Goal: Transaction & Acquisition: Book appointment/travel/reservation

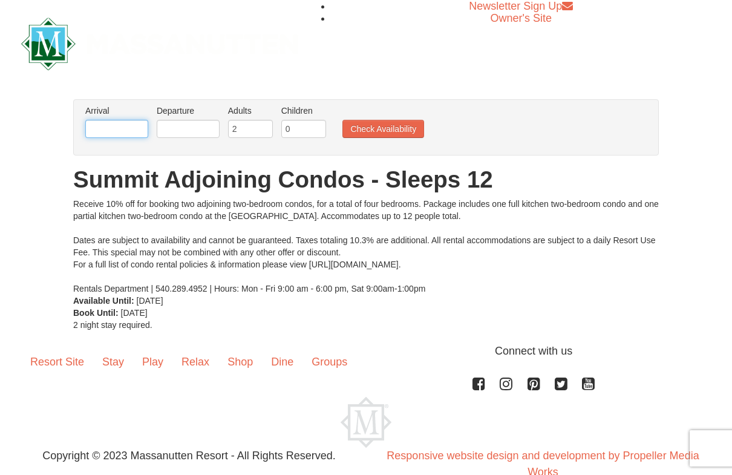
click at [132, 124] on input "text" at bounding box center [116, 129] width 63 height 18
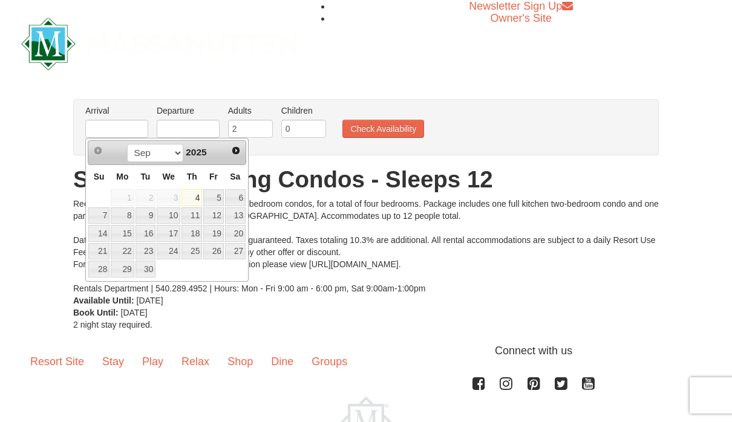
click at [198, 152] on span "2025" at bounding box center [196, 152] width 21 height 10
click at [168, 160] on select "Sep Oct Nov Dec" at bounding box center [155, 153] width 56 height 18
click at [178, 155] on select "Sep Oct Nov Dec" at bounding box center [155, 153] width 56 height 18
click at [197, 160] on div "Sep Oct Nov Dec 2025" at bounding box center [166, 152] width 114 height 19
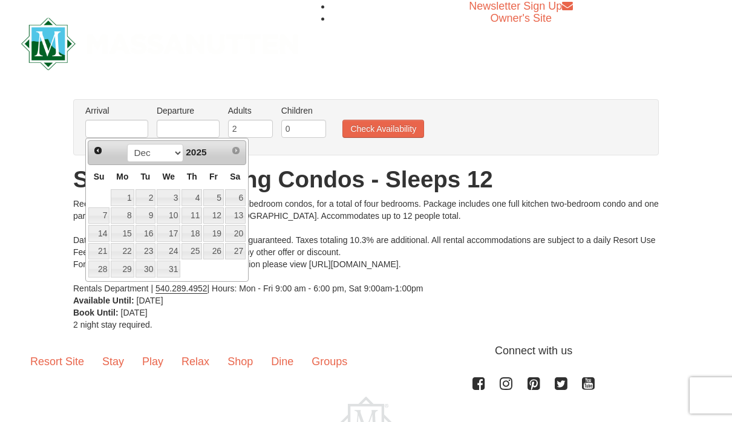
click at [204, 155] on span "2025" at bounding box center [196, 152] width 21 height 10
click at [236, 150] on span "Next" at bounding box center [236, 151] width 10 height 10
click at [238, 154] on span "Next" at bounding box center [236, 151] width 10 height 10
click at [237, 154] on span "Next" at bounding box center [236, 151] width 10 height 10
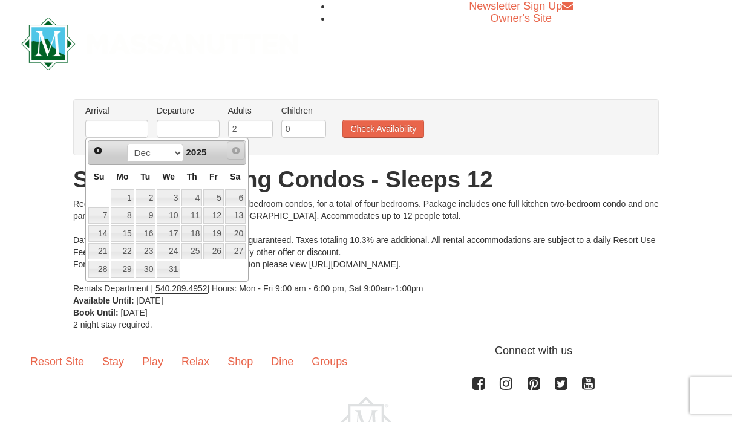
click at [217, 156] on div "Sep Oct Nov Dec 2025" at bounding box center [166, 152] width 114 height 19
click at [292, 170] on h1 "Summit Adjoining Condos - Sleeps 12" at bounding box center [365, 180] width 585 height 24
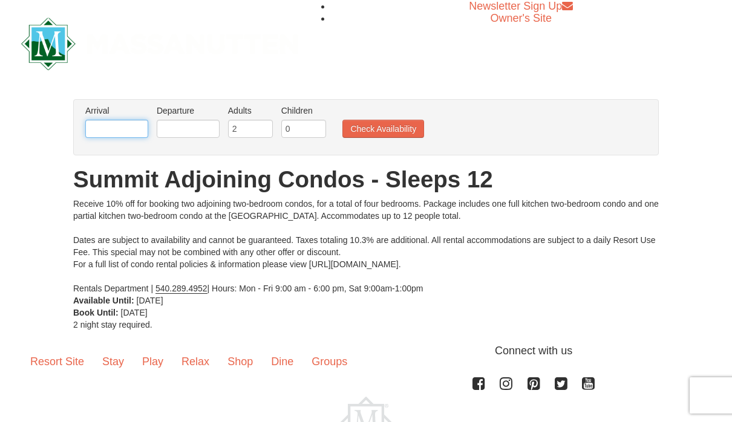
click at [130, 138] on body "Browser Not Supported We notice you are using a browser which will not provide …" at bounding box center [366, 251] width 732 height 503
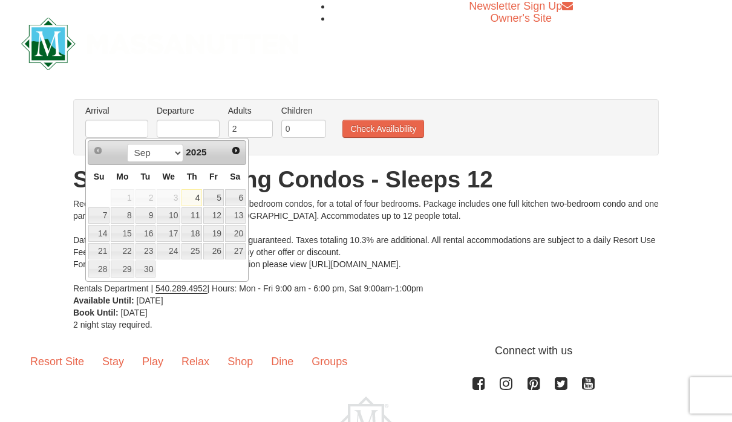
click at [237, 156] on link "Next" at bounding box center [235, 150] width 17 height 17
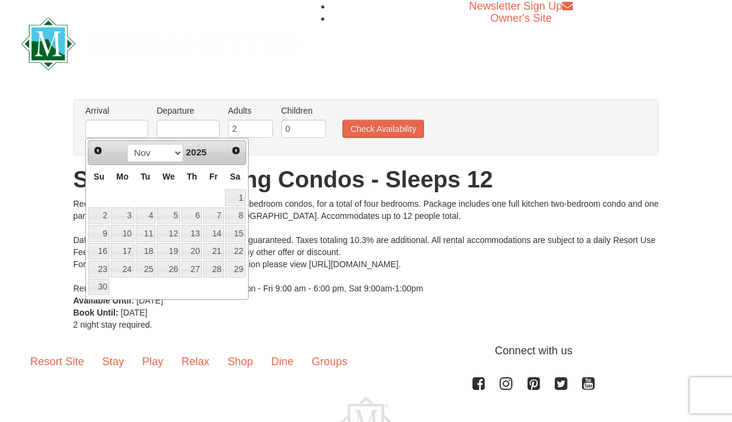
click at [232, 154] on span "Next" at bounding box center [236, 151] width 10 height 10
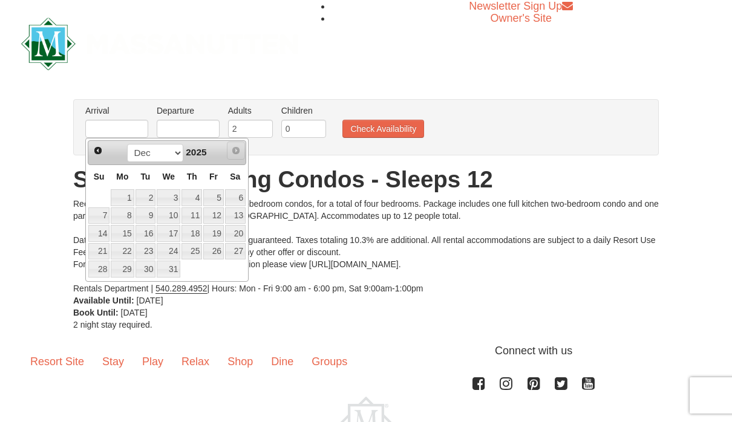
click at [235, 155] on span "Next" at bounding box center [236, 151] width 10 height 10
click at [232, 156] on link "Next" at bounding box center [236, 151] width 18 height 18
click at [394, 267] on div "Receive 10% off for booking two adjoining two-bedroom condos, for a total of fo…" at bounding box center [365, 246] width 585 height 97
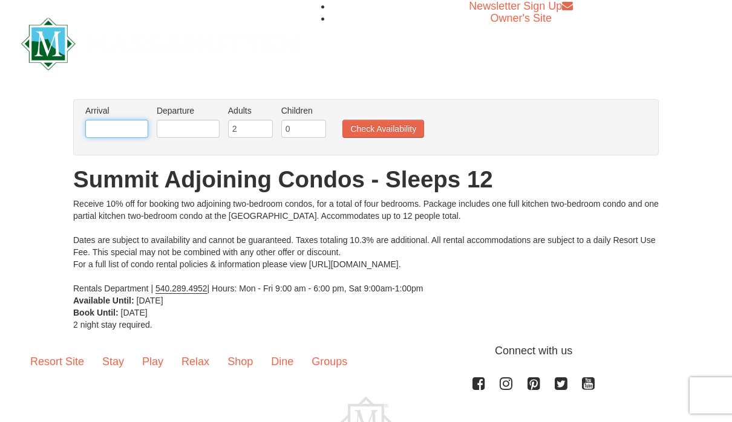
click at [124, 123] on input "text" at bounding box center [116, 129] width 63 height 18
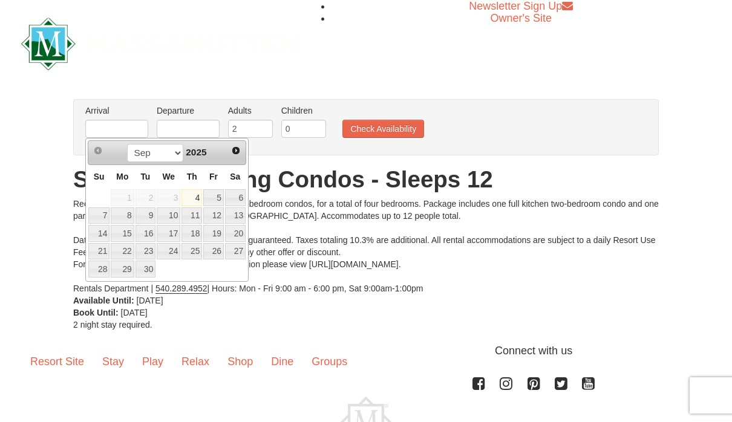
click at [240, 155] on span "Next" at bounding box center [236, 151] width 10 height 10
click at [240, 154] on span "Next" at bounding box center [236, 151] width 10 height 10
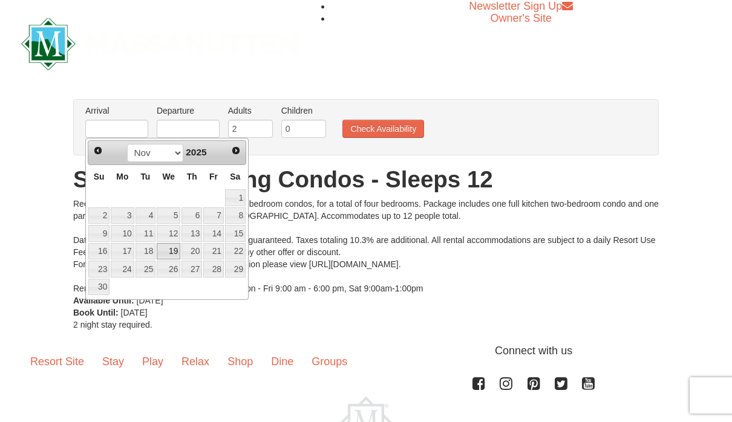
click at [174, 256] on link "19" at bounding box center [169, 251] width 24 height 17
type input "[DATE]"
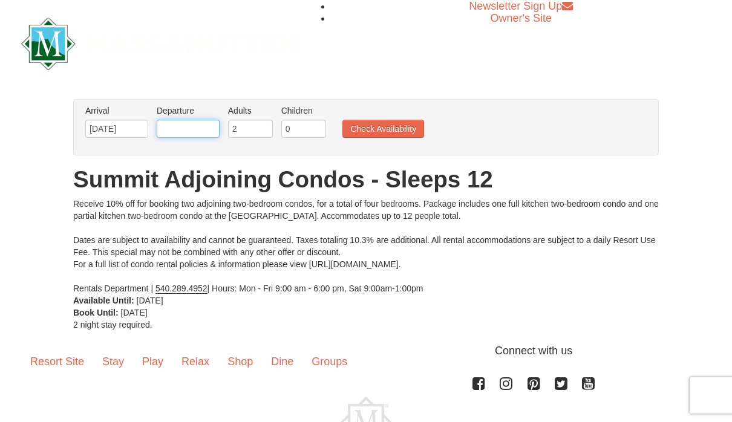
click at [200, 133] on input "text" at bounding box center [188, 129] width 63 height 18
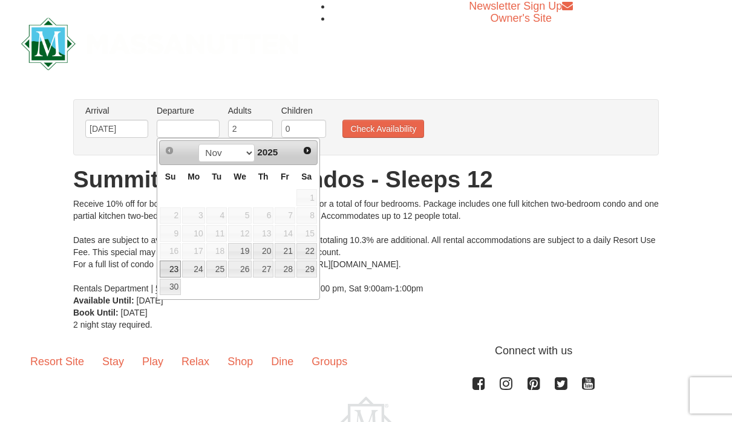
click at [172, 267] on link "23" at bounding box center [170, 269] width 21 height 17
type input "[DATE]"
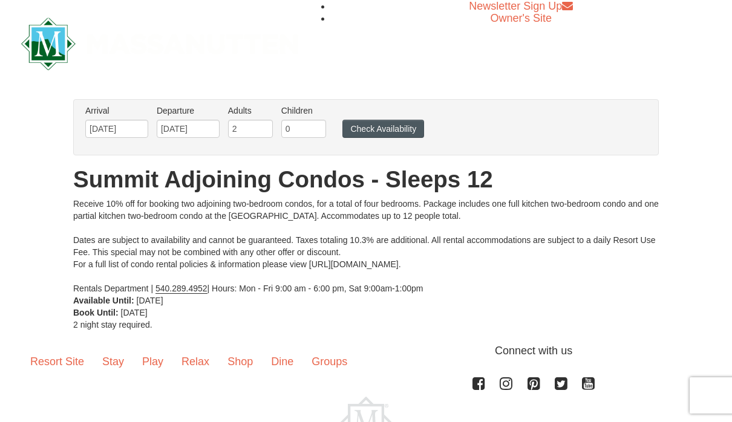
click at [380, 131] on button "Check Availability" at bounding box center [383, 129] width 82 height 18
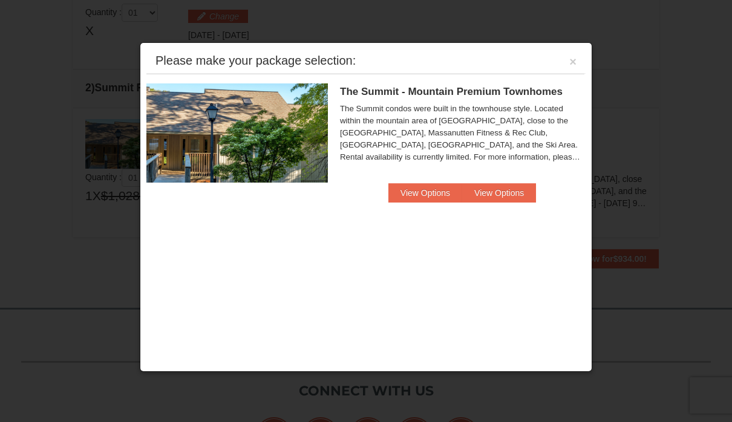
scroll to position [370, 0]
click at [426, 196] on button "View Options" at bounding box center [426, 192] width 74 height 19
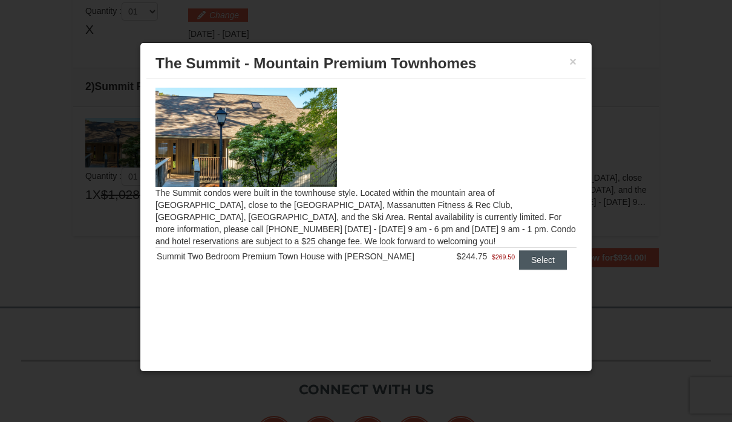
click at [544, 255] on button "Select" at bounding box center [543, 259] width 48 height 19
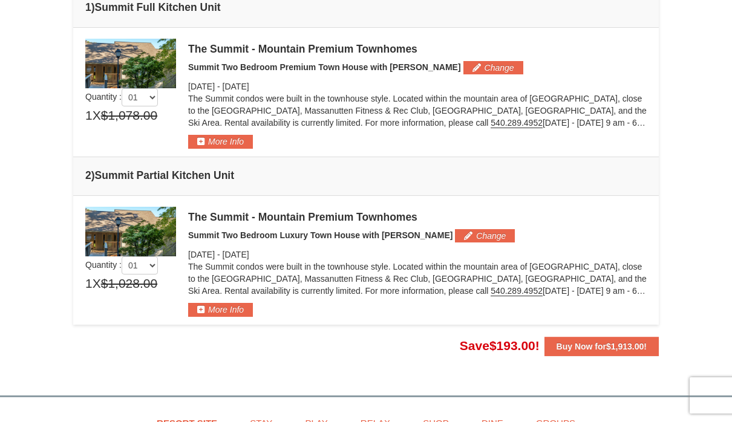
scroll to position [333, 0]
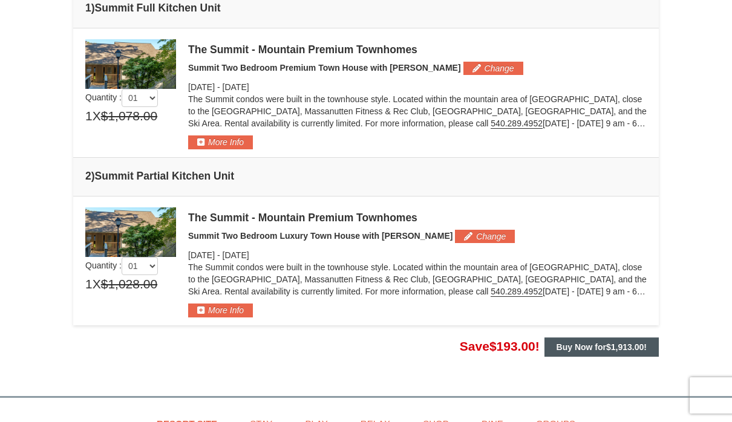
click at [613, 347] on span "$1,913.00" at bounding box center [624, 347] width 37 height 10
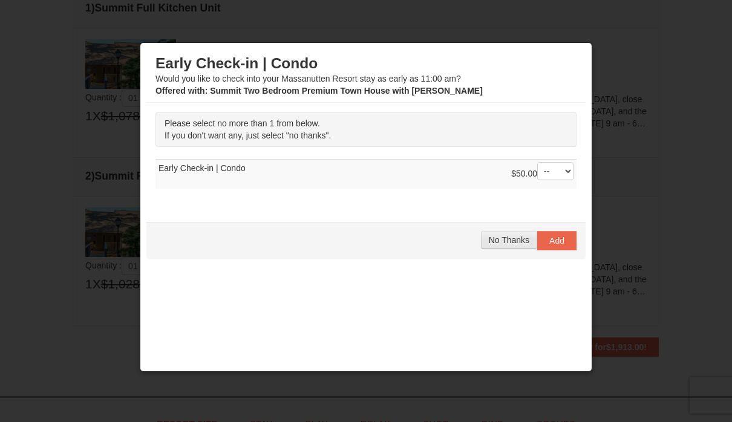
click at [516, 241] on span "No Thanks" at bounding box center [509, 240] width 41 height 10
